Goal: Find specific page/section: Find specific page/section

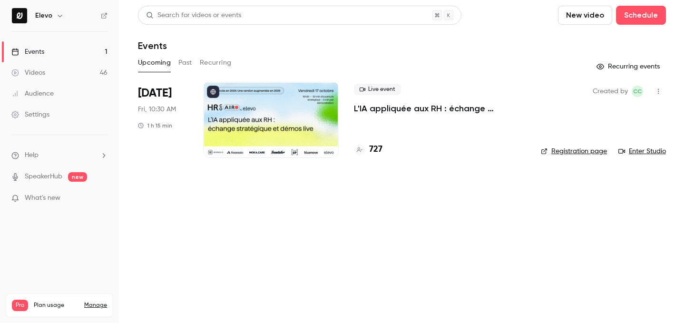
click at [380, 151] on h4 "727" at bounding box center [375, 149] width 13 height 13
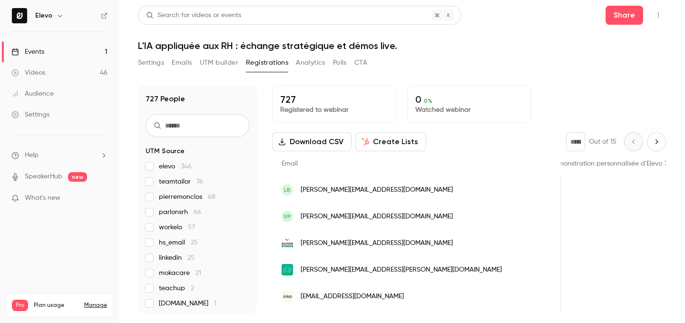
click at [91, 56] on link "Events 1" at bounding box center [59, 51] width 119 height 21
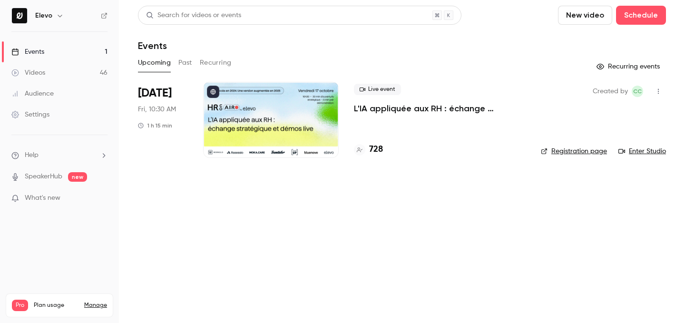
click at [383, 145] on div "728" at bounding box center [440, 149] width 172 height 13
click at [378, 149] on h4 "728" at bounding box center [376, 149] width 14 height 13
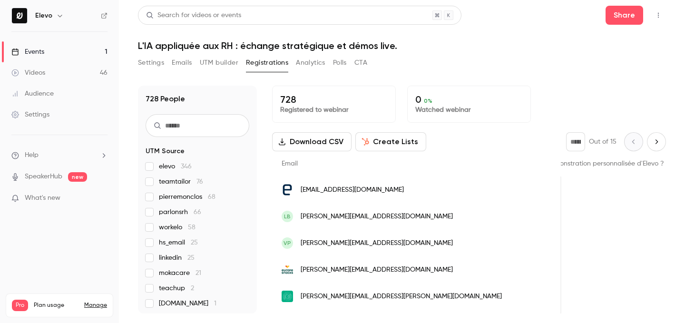
scroll to position [0, 874]
click at [98, 58] on link "Events 1" at bounding box center [59, 51] width 119 height 21
